Goal: Transaction & Acquisition: Download file/media

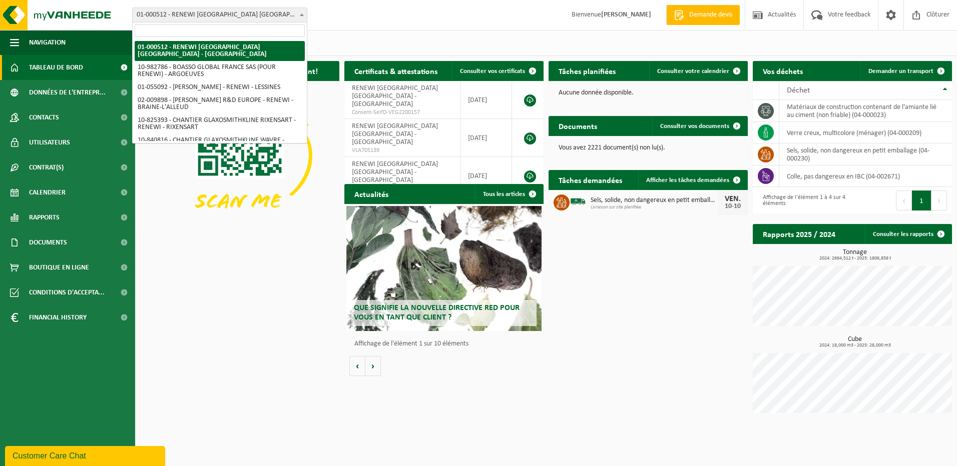
click at [288, 18] on span "01-000512 - RENEWI [GEOGRAPHIC_DATA] [GEOGRAPHIC_DATA] - [GEOGRAPHIC_DATA]" at bounding box center [220, 15] width 174 height 14
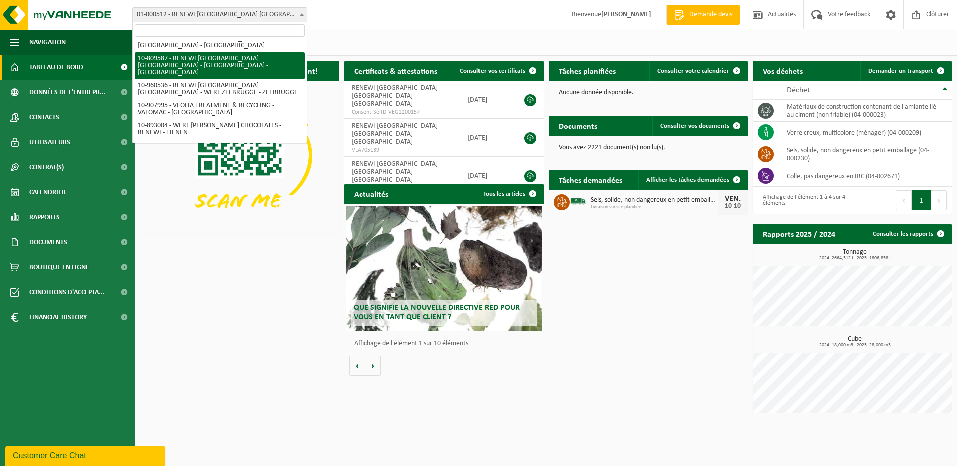
scroll to position [300, 0]
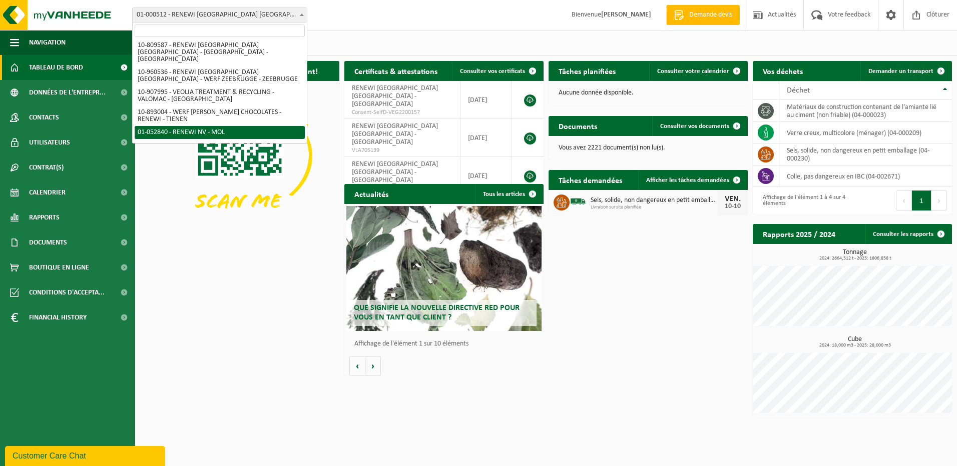
select select "259"
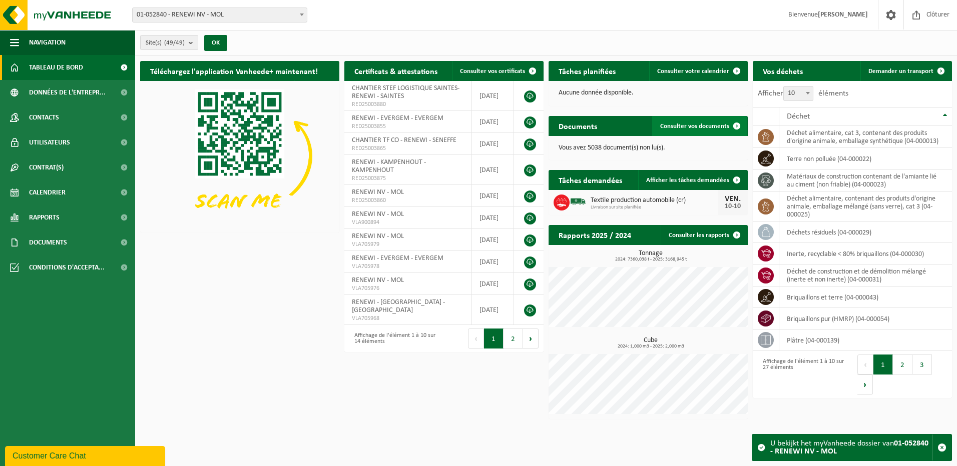
click at [686, 133] on link "Consulter vos documents" at bounding box center [699, 126] width 95 height 20
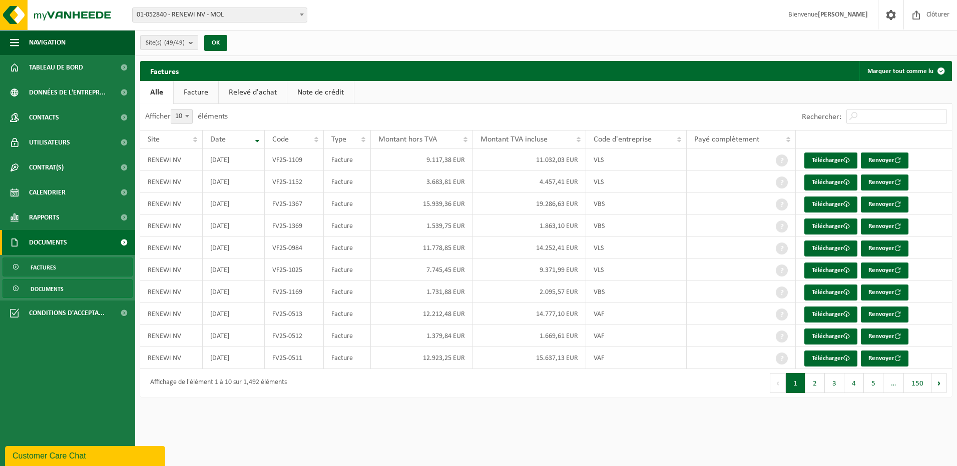
click at [47, 292] on span "Documents" at bounding box center [47, 289] width 33 height 19
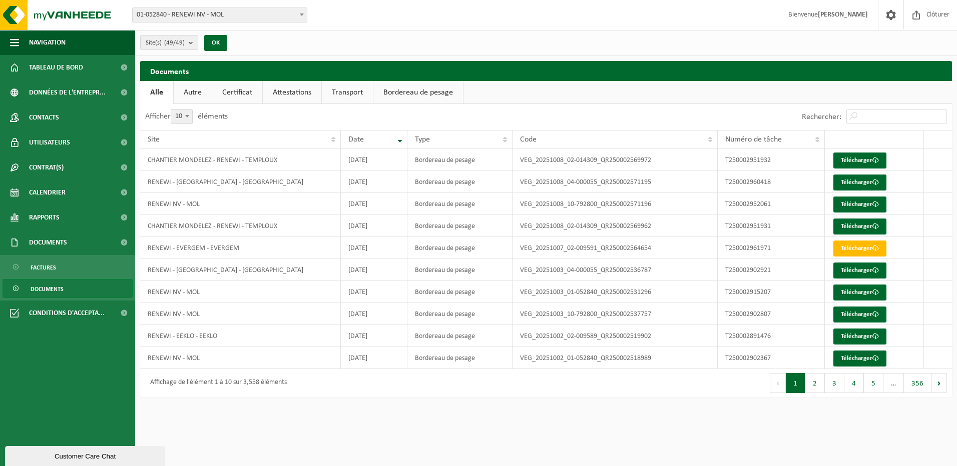
click at [411, 91] on link "Bordereau de pesage" at bounding box center [418, 92] width 90 height 23
click at [850, 159] on link "Télécharger" at bounding box center [859, 161] width 53 height 16
click at [848, 223] on link "Télécharger" at bounding box center [859, 227] width 53 height 16
